Goal: Task Accomplishment & Management: Complete application form

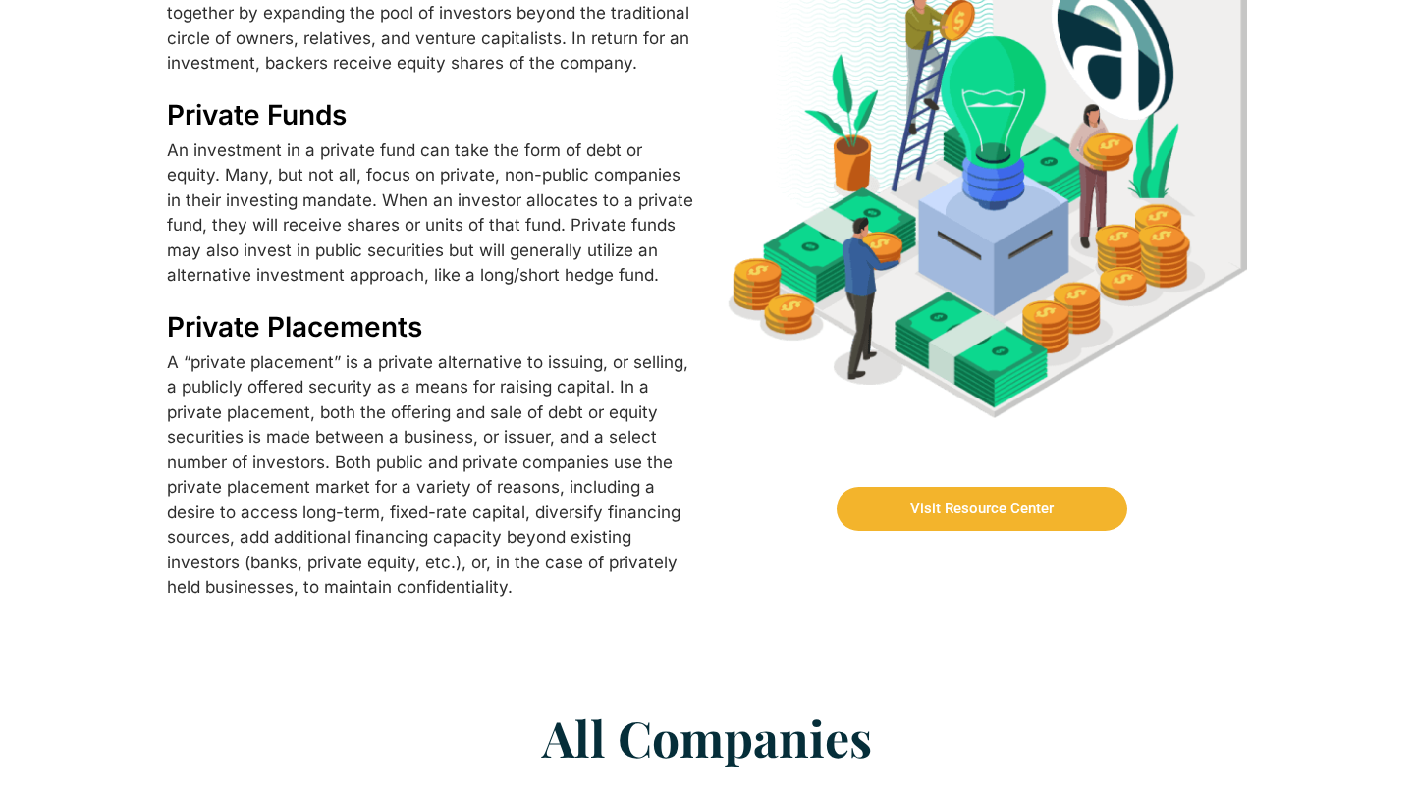
scroll to position [896, 0]
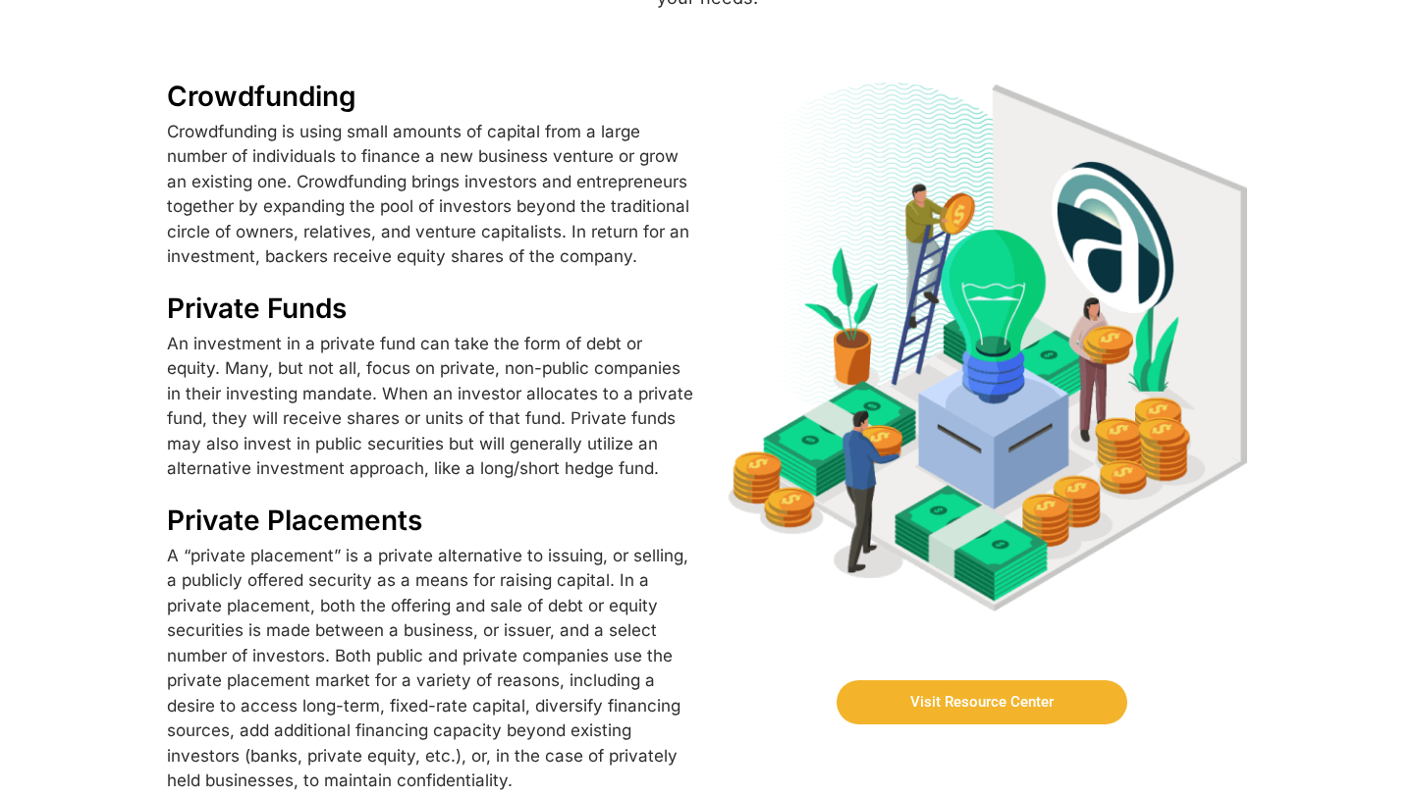
click at [1097, 681] on link "Visit Resource Center" at bounding box center [982, 703] width 291 height 44
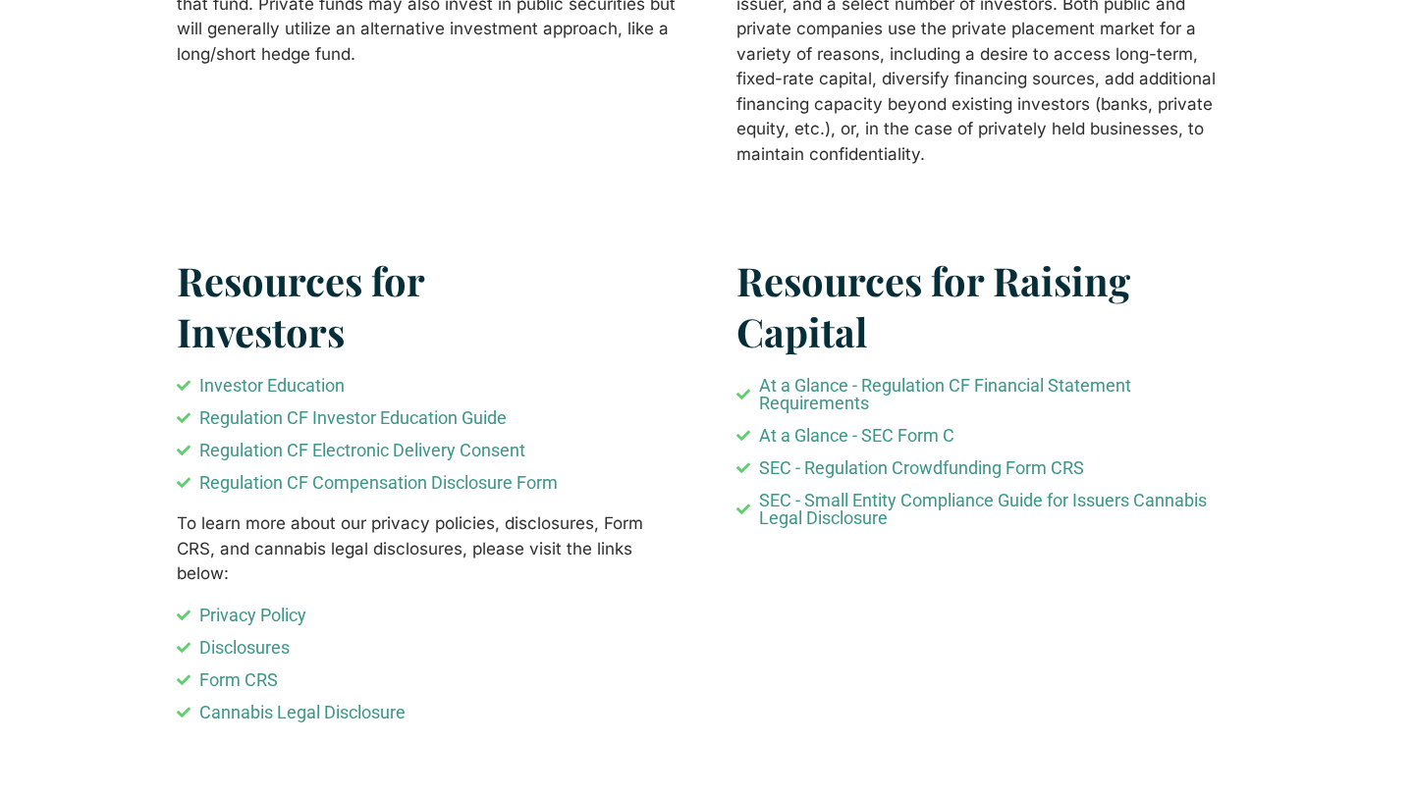
scroll to position [1176, 0]
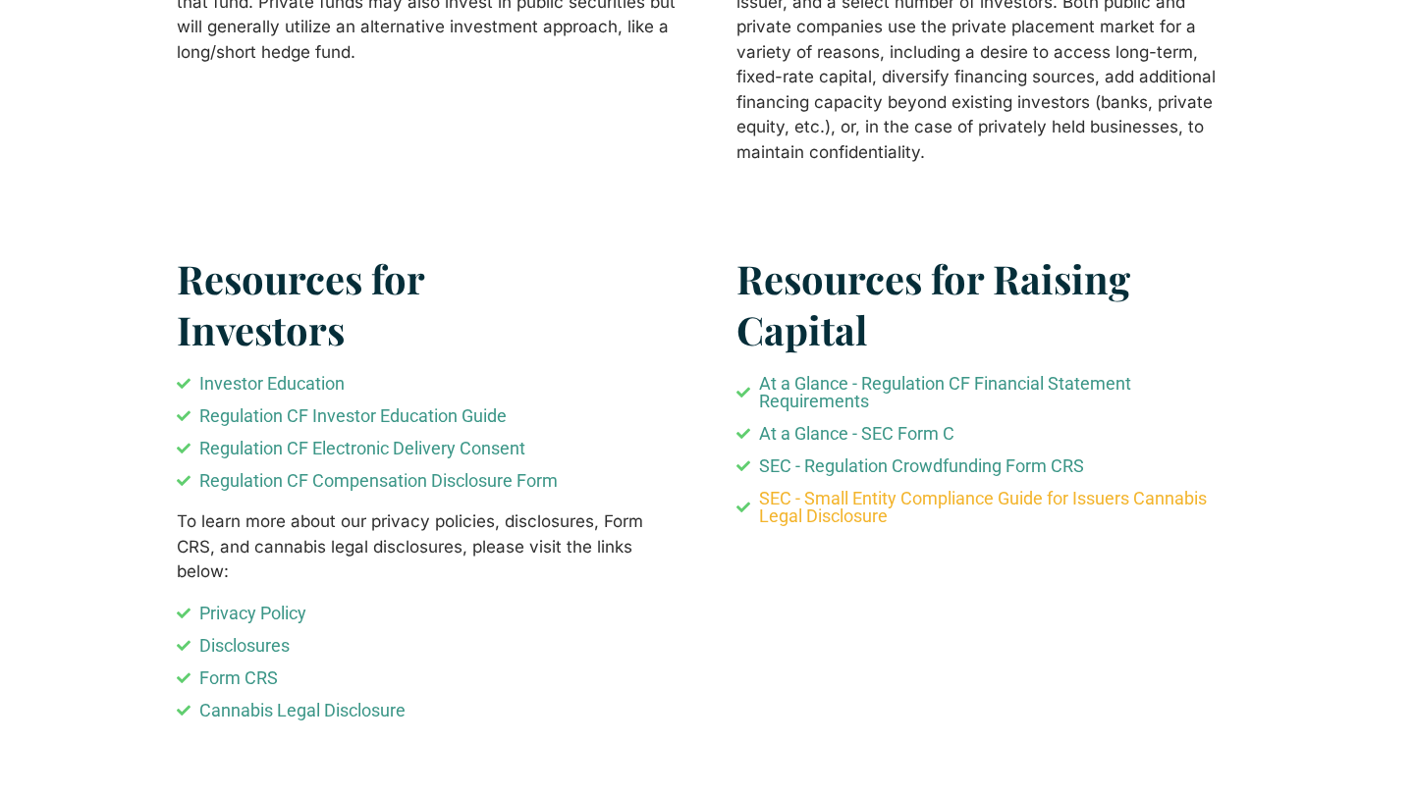
click at [863, 516] on span "SEC - Small Entity Compliance Guide for Issuers Cannabis Legal Disclosure" at bounding box center [996, 507] width 484 height 35
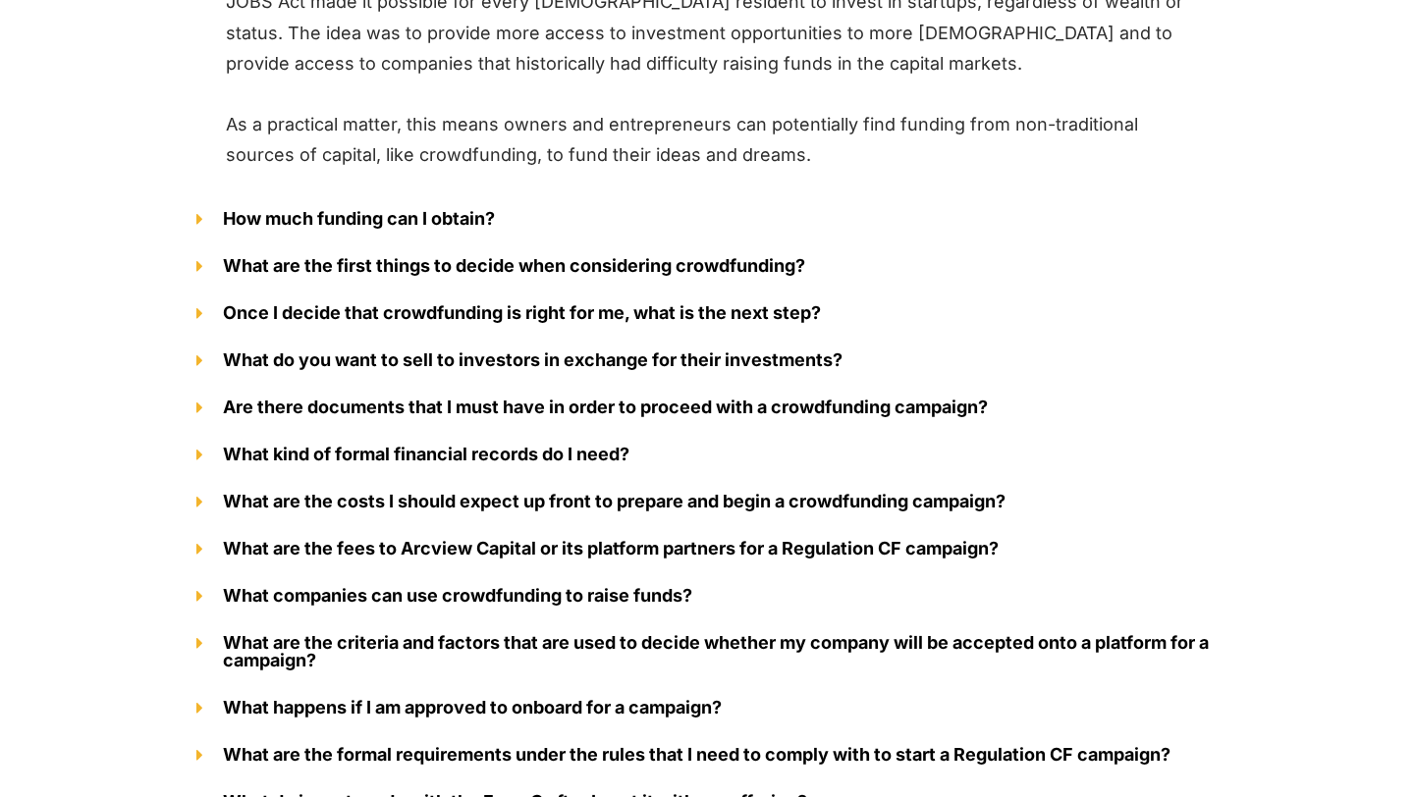
scroll to position [2473, 0]
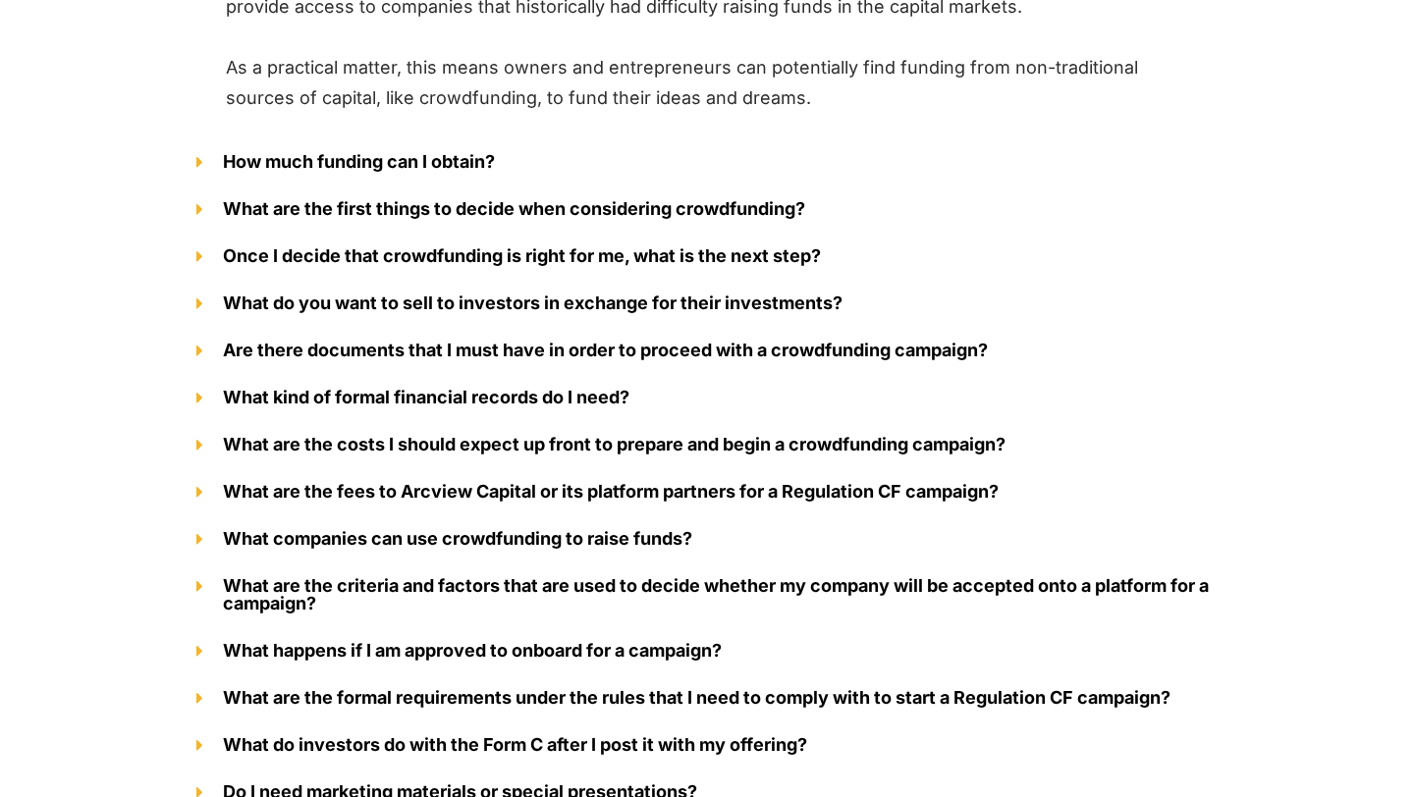
click at [412, 166] on link "How much funding can I obtain?" at bounding box center [359, 161] width 272 height 21
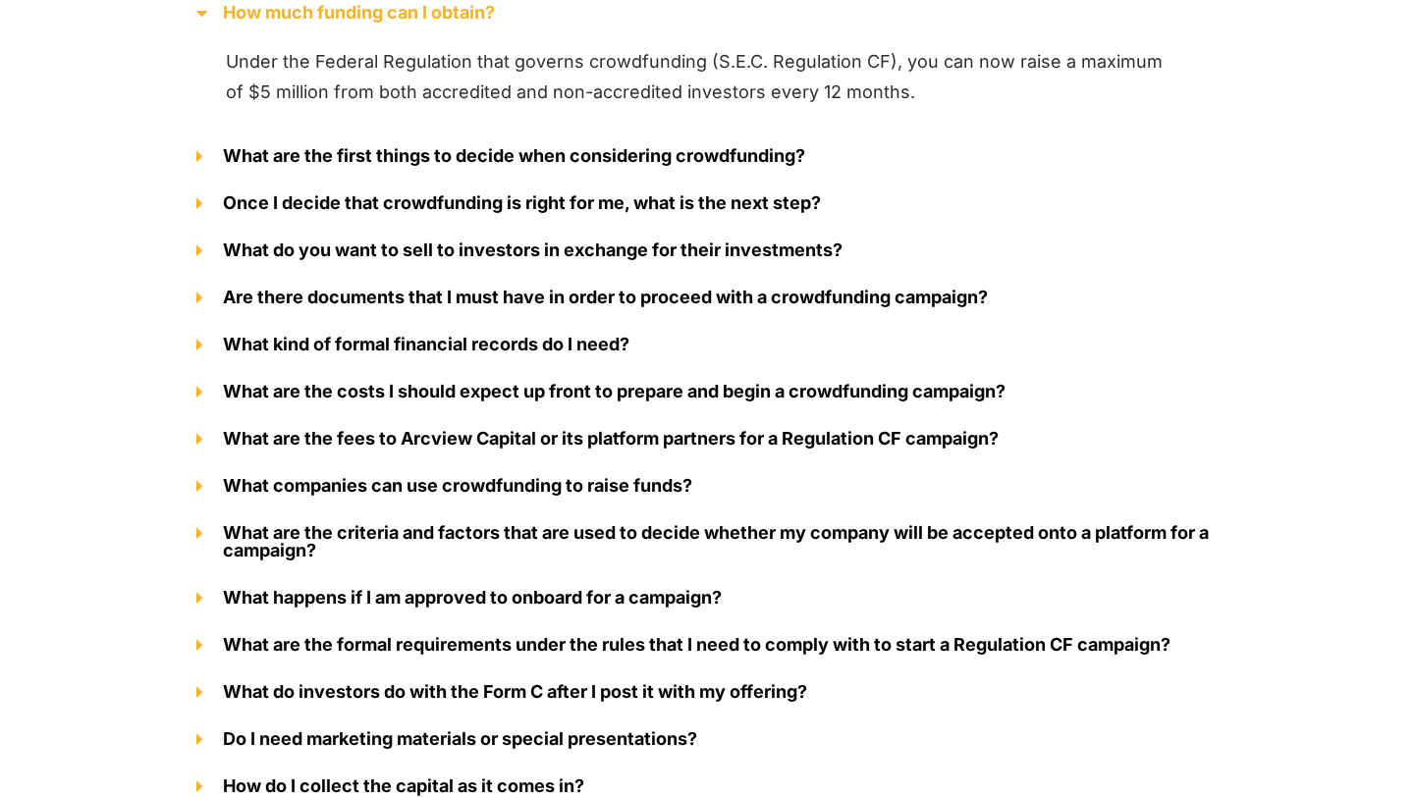
scroll to position [2364, 0]
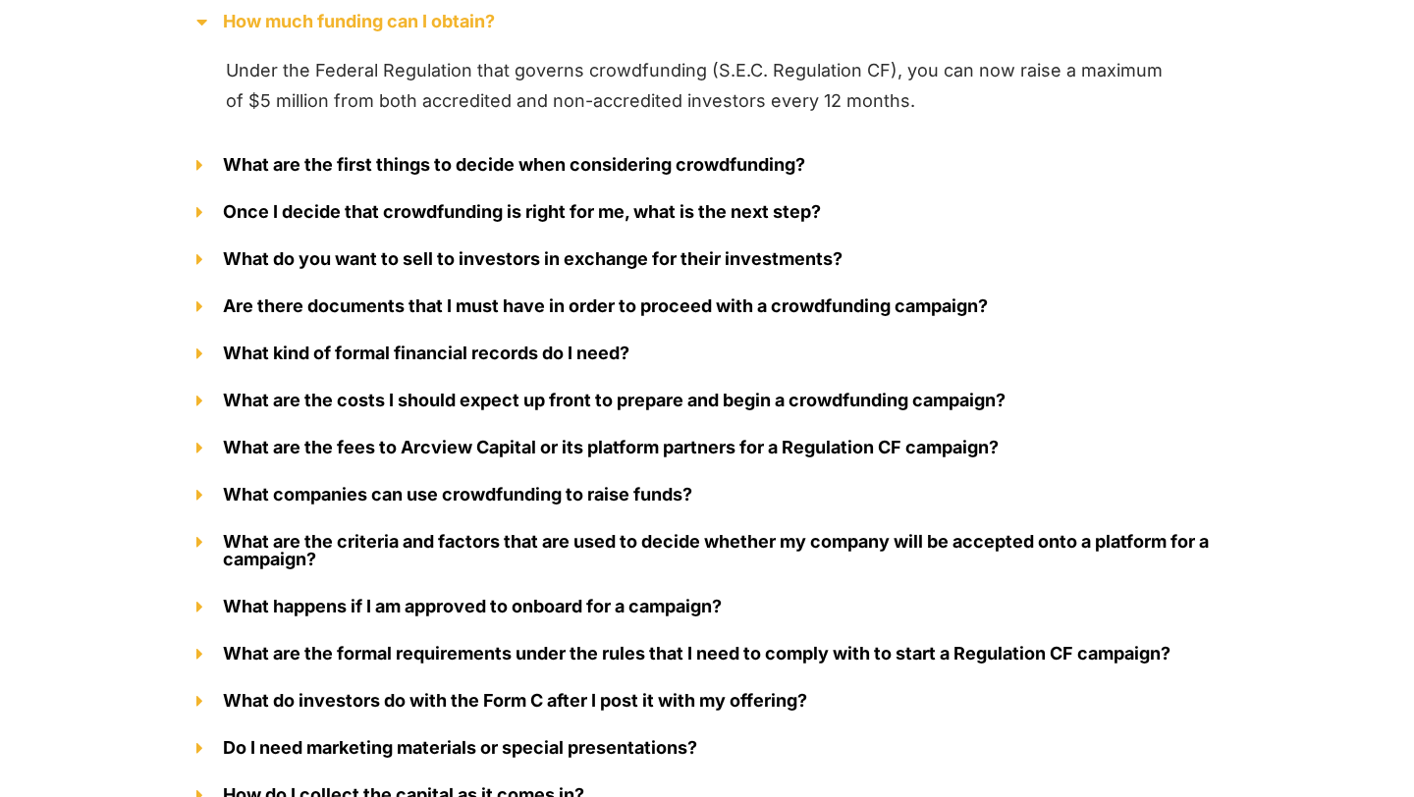
click at [415, 28] on link "How much funding can I obtain?" at bounding box center [359, 21] width 272 height 21
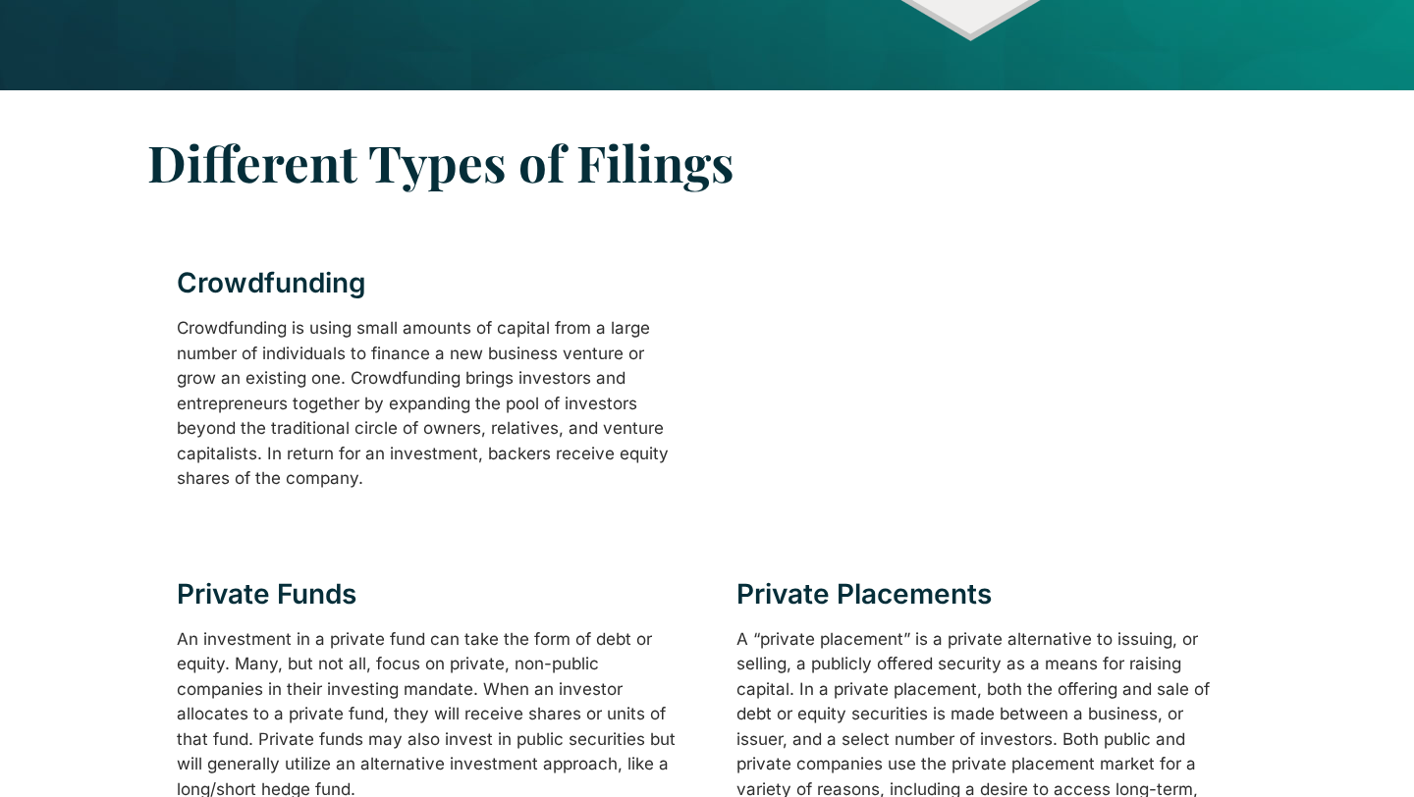
scroll to position [0, 0]
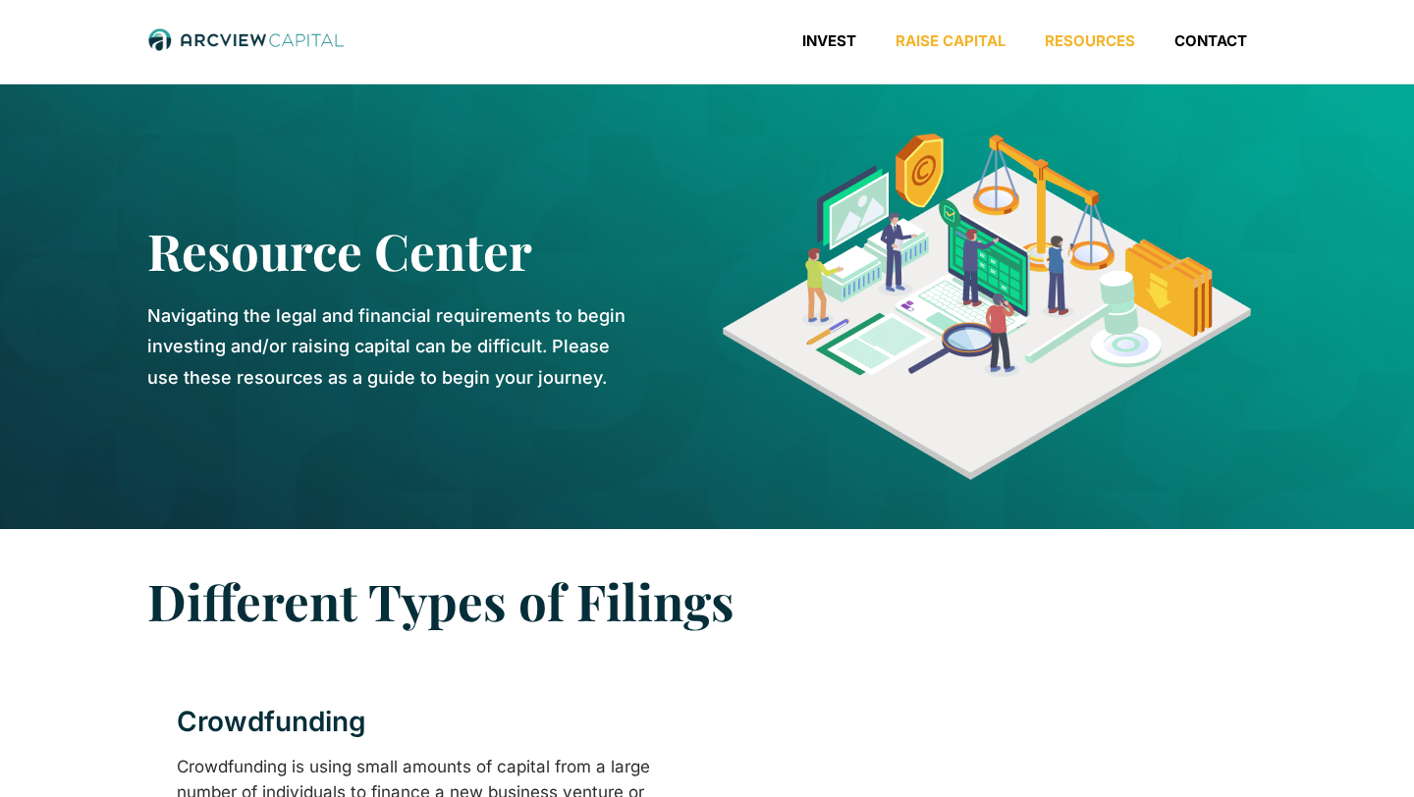
click at [904, 41] on link "Raise Capital" at bounding box center [950, 41] width 149 height 20
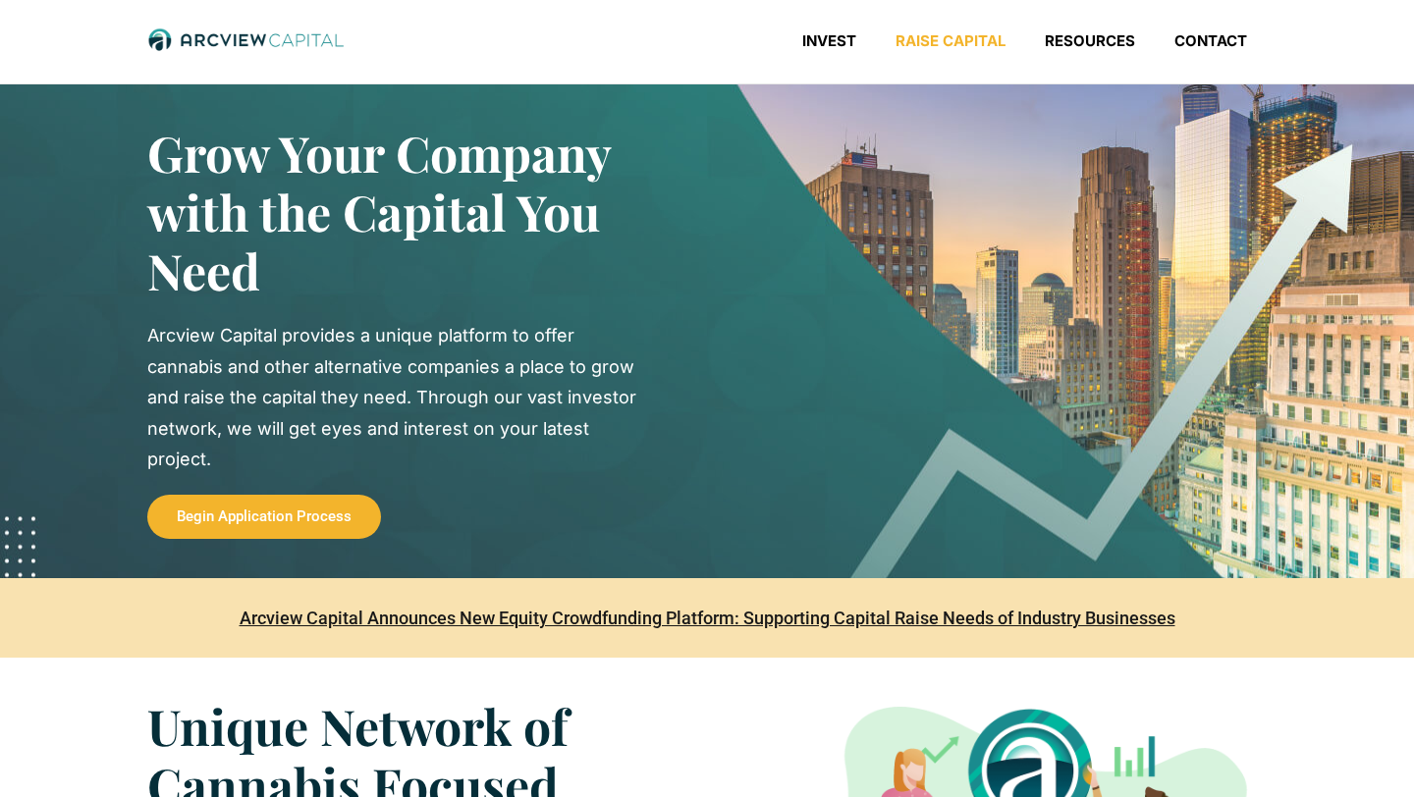
click at [305, 510] on span "Begin Application Process" at bounding box center [264, 517] width 175 height 15
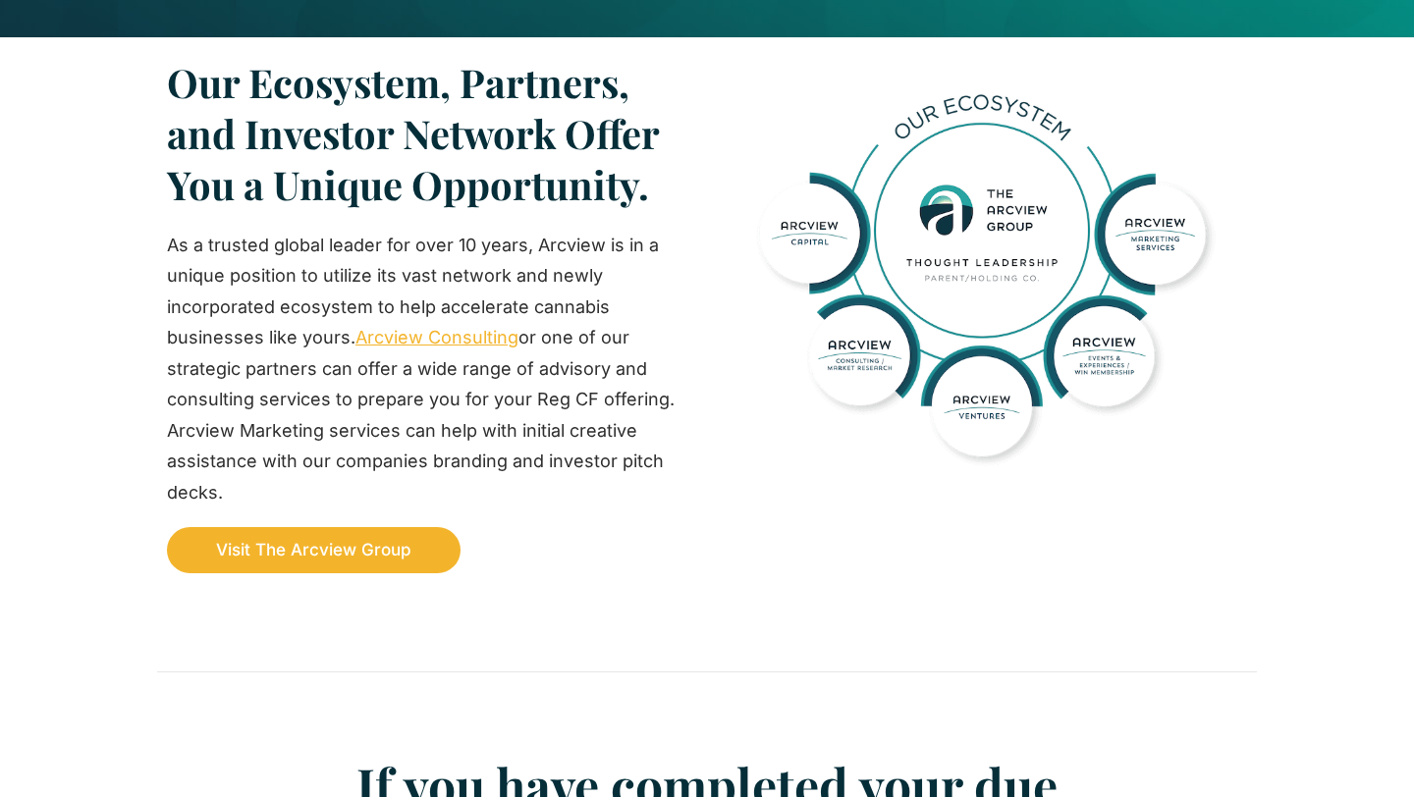
scroll to position [1908, 0]
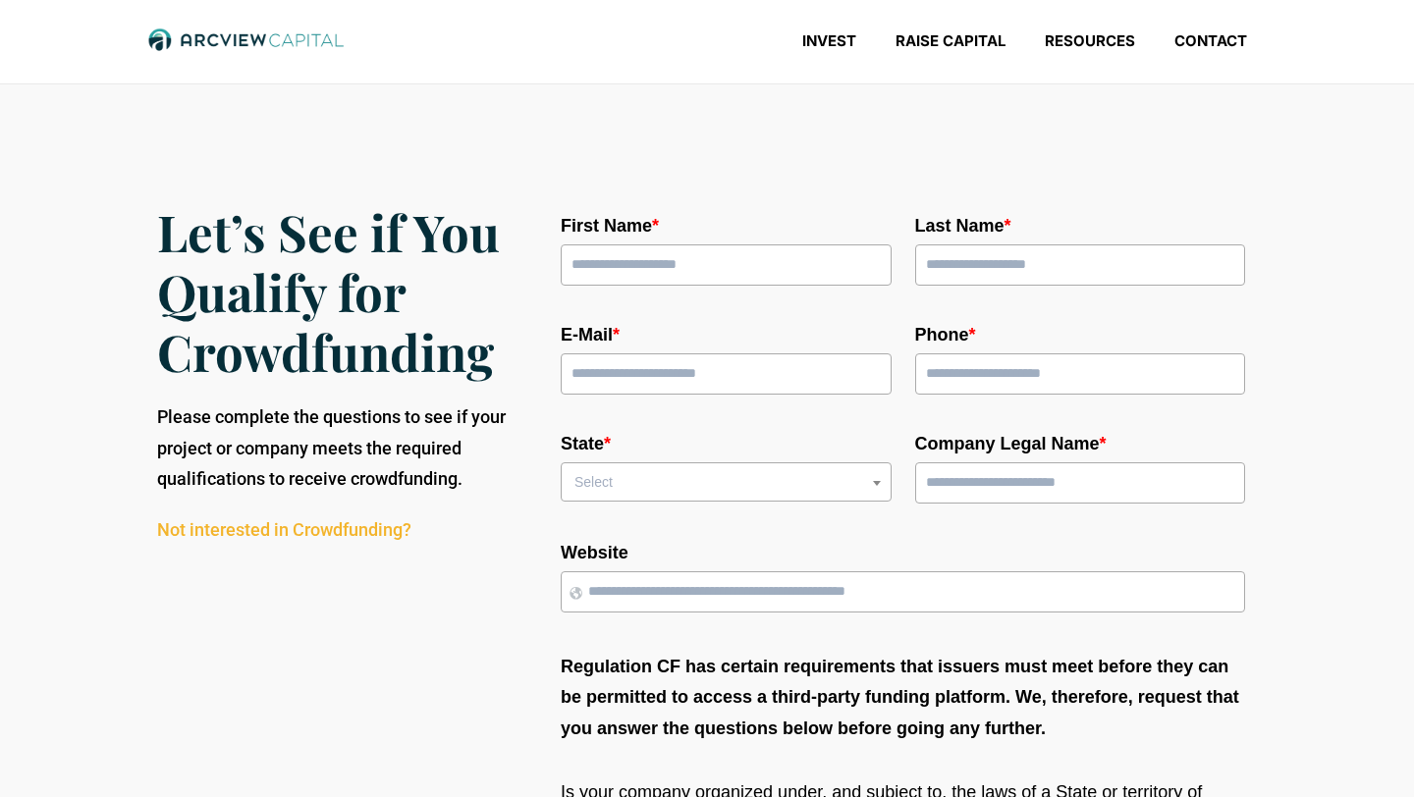
click at [654, 502] on div "**********" at bounding box center [726, 469] width 355 height 99
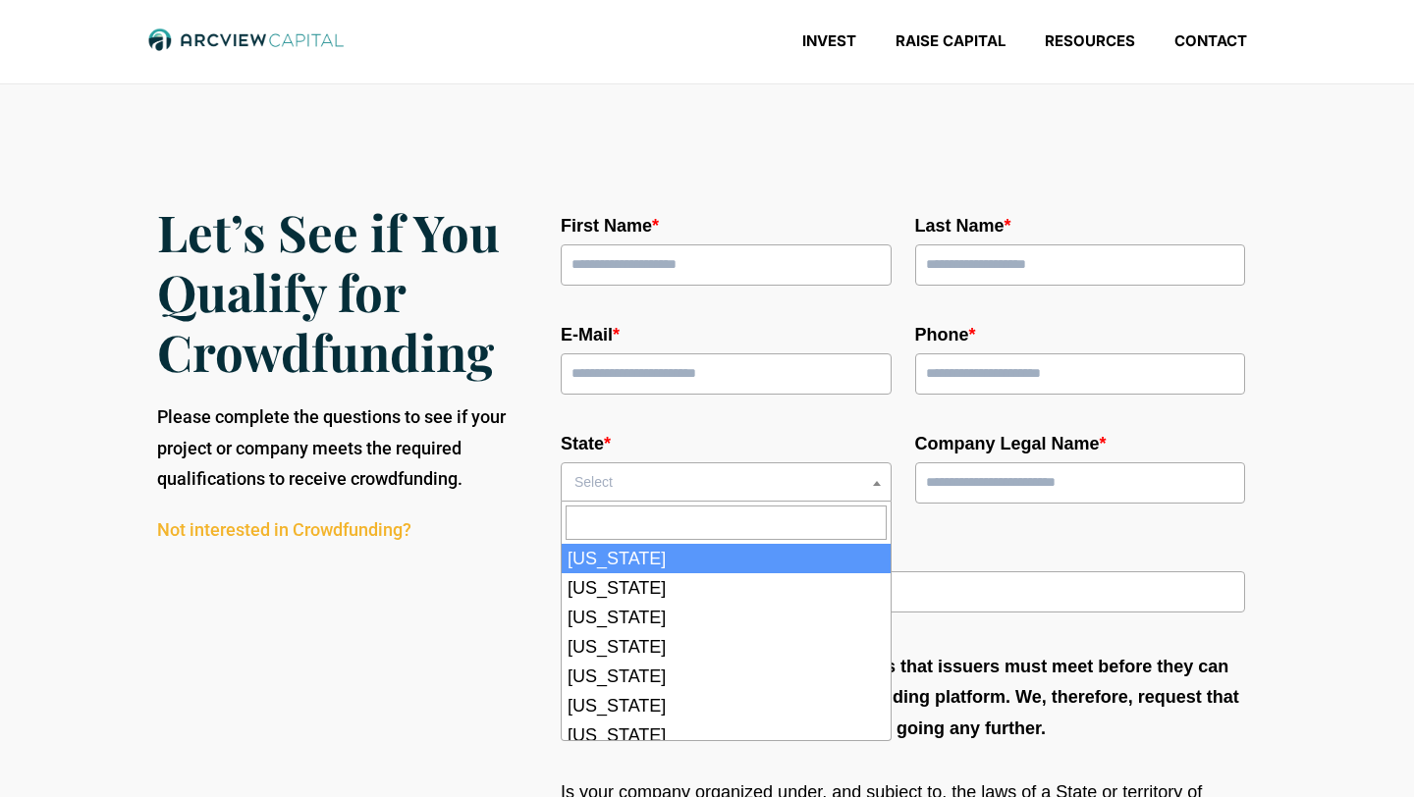
click at [654, 485] on span "Select" at bounding box center [726, 481] width 319 height 27
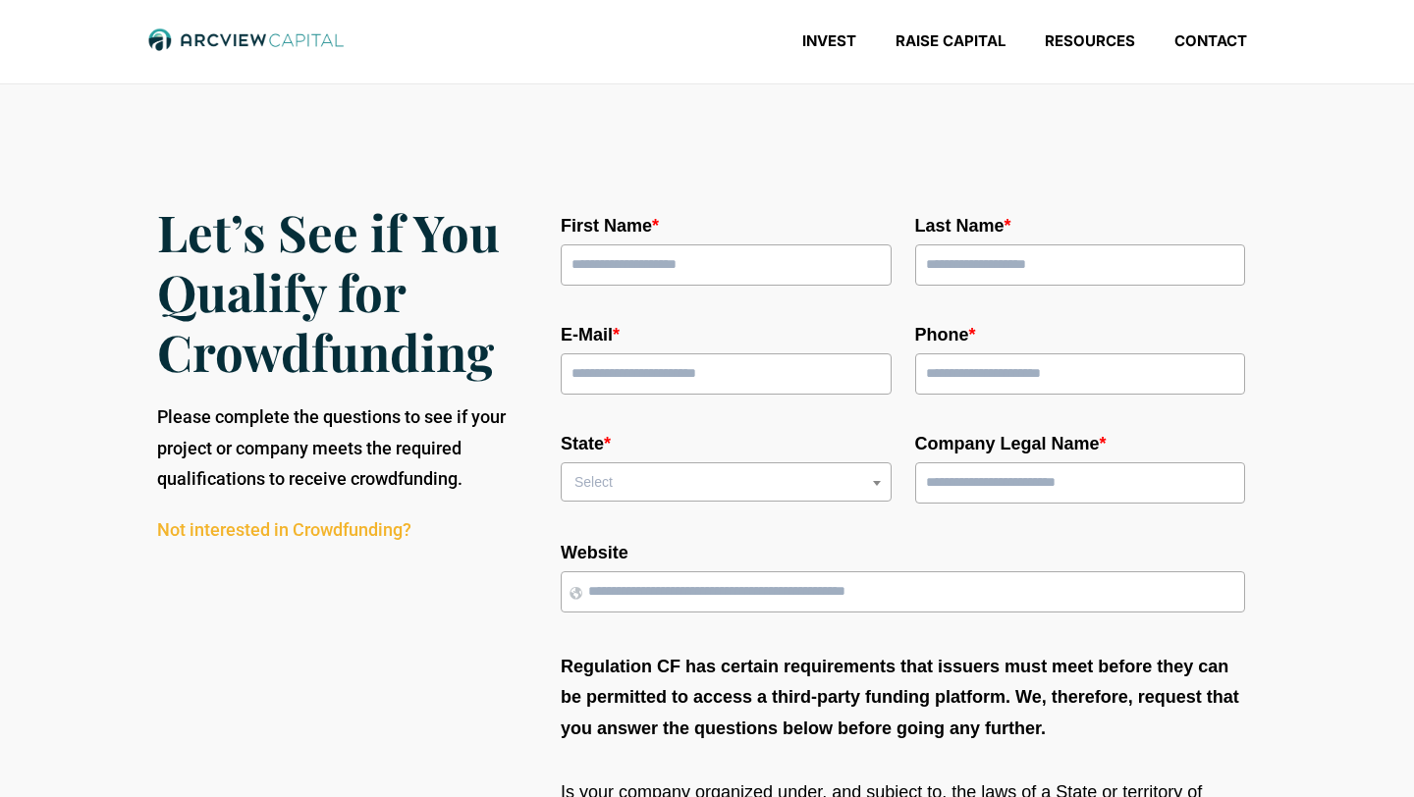
click at [366, 537] on link "Not interested in Crowdfunding?" at bounding box center [284, 529] width 254 height 21
